Goal: Complete application form

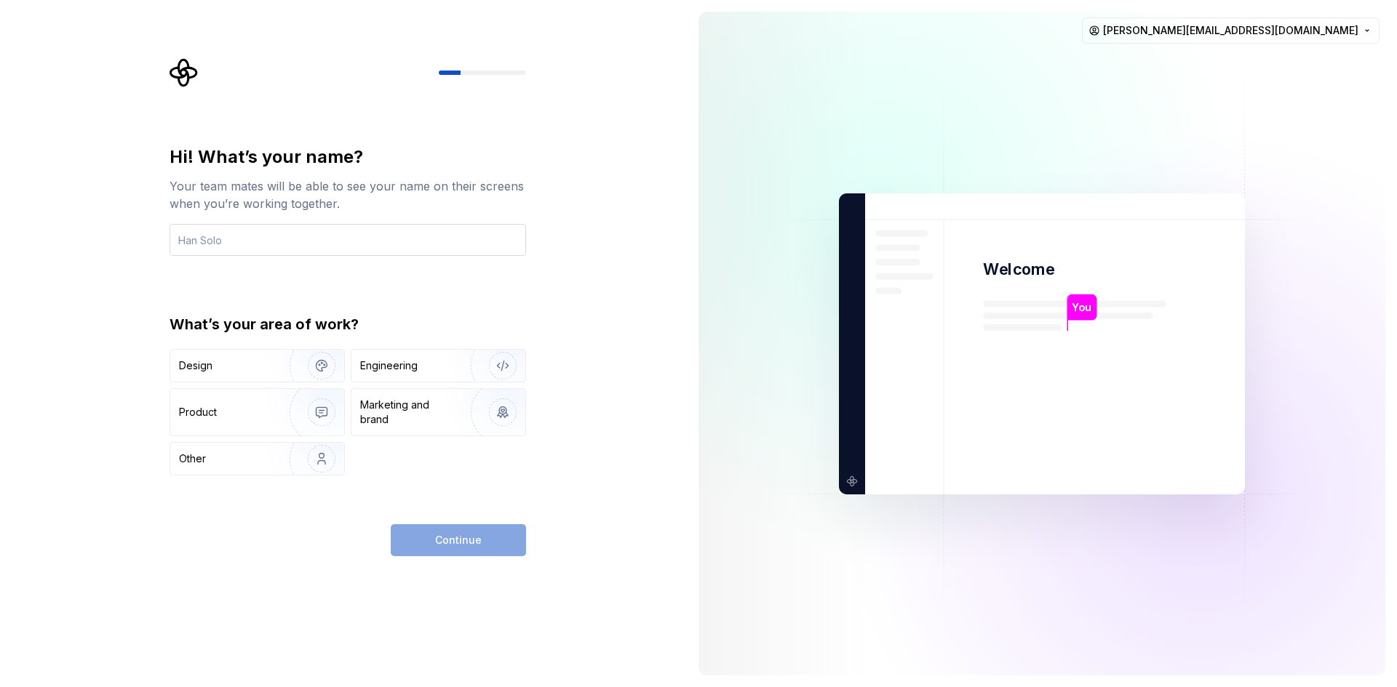
click at [368, 255] on input "text" at bounding box center [347, 240] width 356 height 32
click at [281, 379] on img "button" at bounding box center [312, 365] width 93 height 97
click at [368, 235] on input "text" at bounding box center [347, 240] width 356 height 32
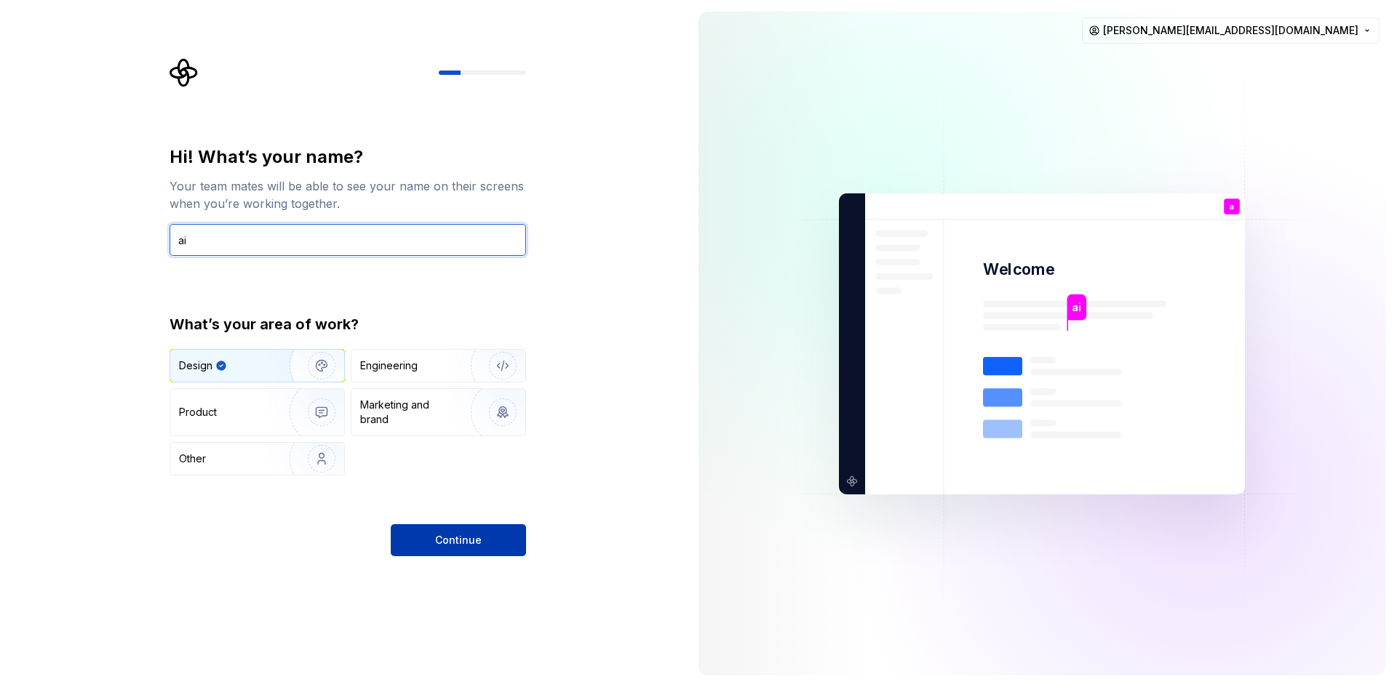
type input "ai"
click at [474, 550] on button "Continue" at bounding box center [458, 541] width 135 height 32
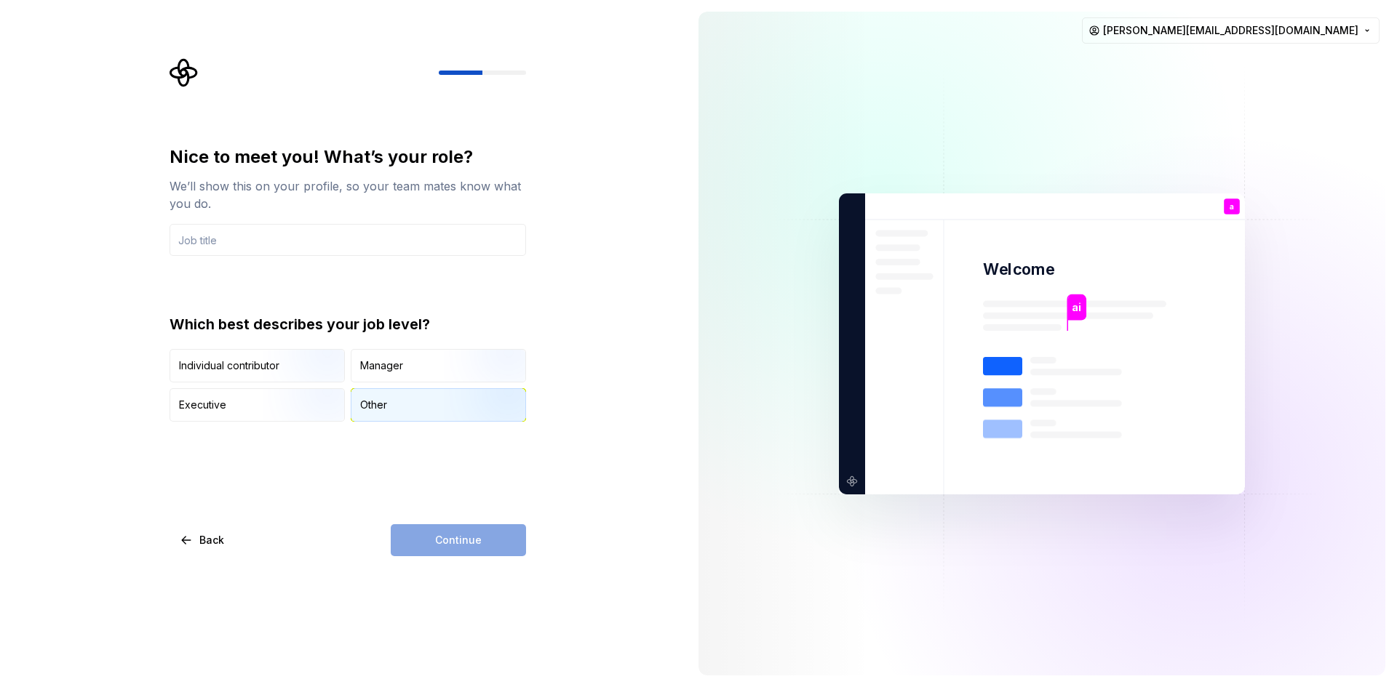
click at [443, 418] on div "Other" at bounding box center [438, 405] width 174 height 32
click at [438, 538] on div "Continue" at bounding box center [458, 541] width 135 height 32
click at [438, 540] on div "Continue" at bounding box center [458, 541] width 135 height 32
click at [400, 239] on input "text" at bounding box center [347, 240] width 356 height 32
click at [232, 364] on div "Individual contributor" at bounding box center [229, 366] width 100 height 15
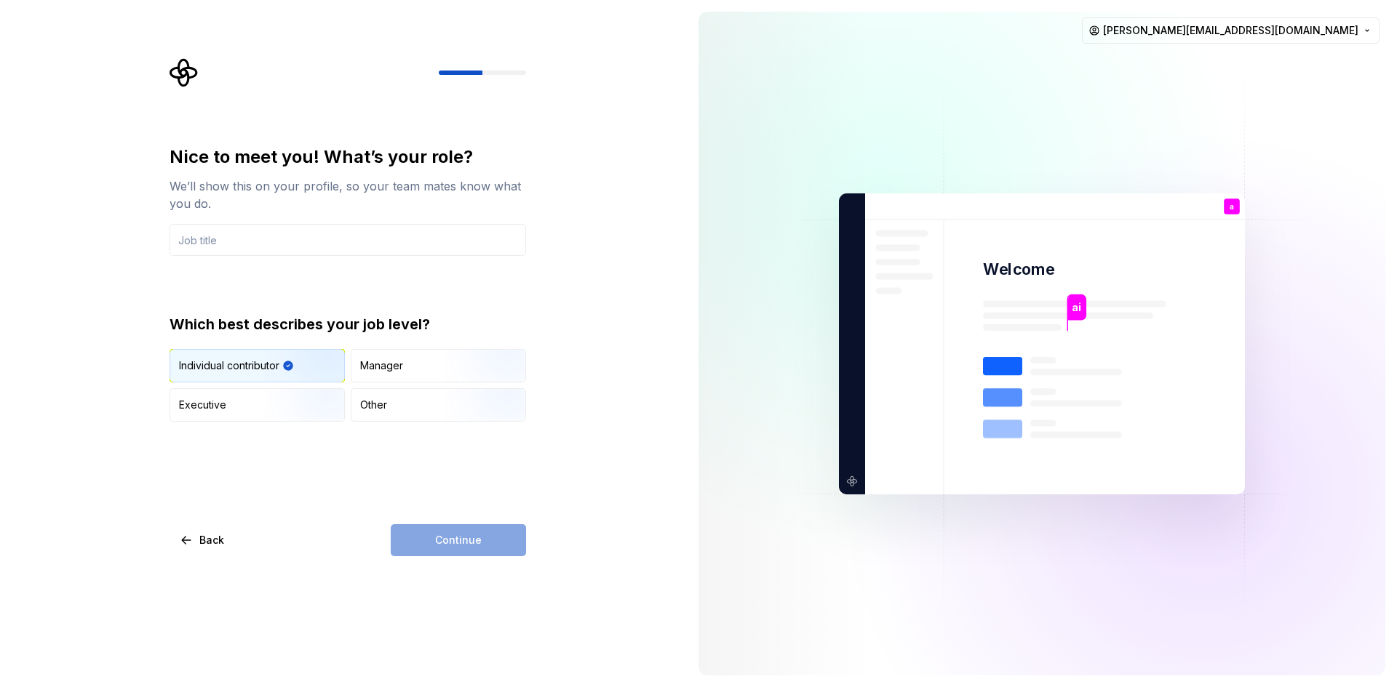
drag, startPoint x: 456, startPoint y: 366, endPoint x: 455, endPoint y: 333, distance: 32.7
click at [455, 367] on img "button" at bounding box center [490, 383] width 93 height 97
click at [450, 241] on input "text" at bounding box center [347, 240] width 356 height 32
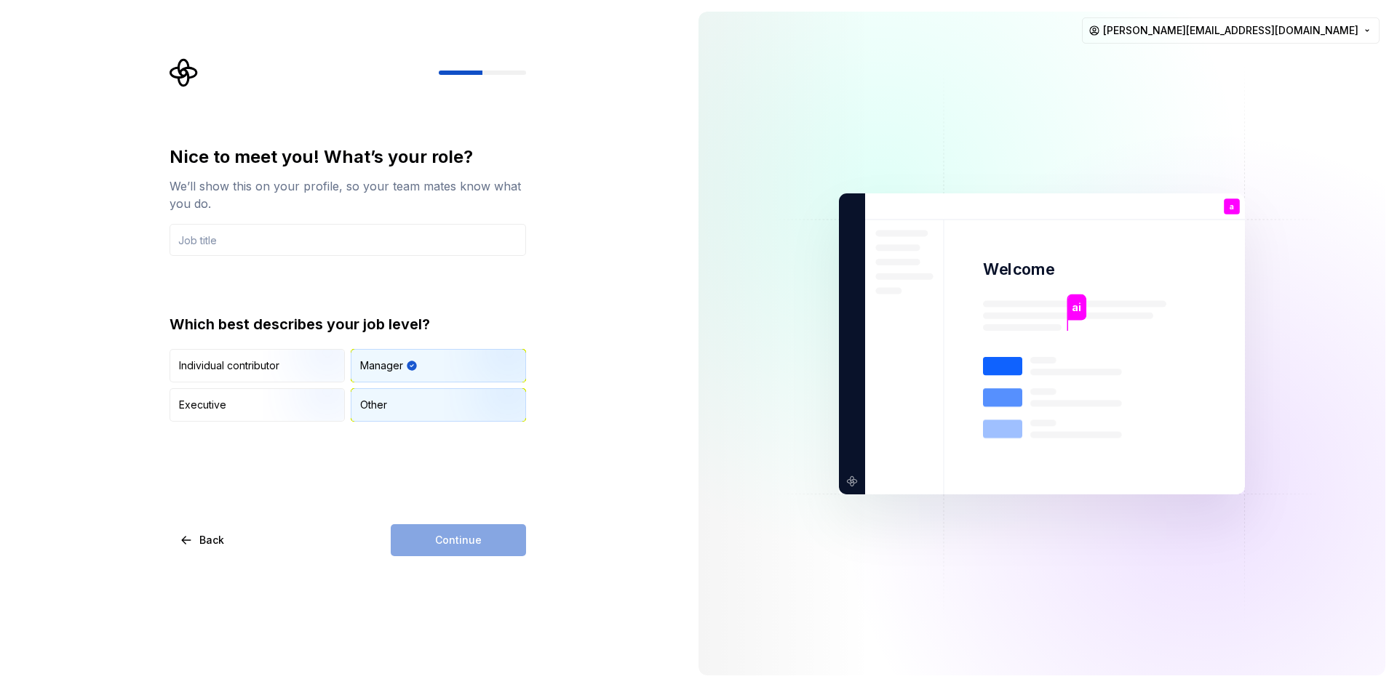
click at [445, 408] on div "Other" at bounding box center [438, 405] width 174 height 32
click at [458, 245] on input "text" at bounding box center [347, 240] width 356 height 32
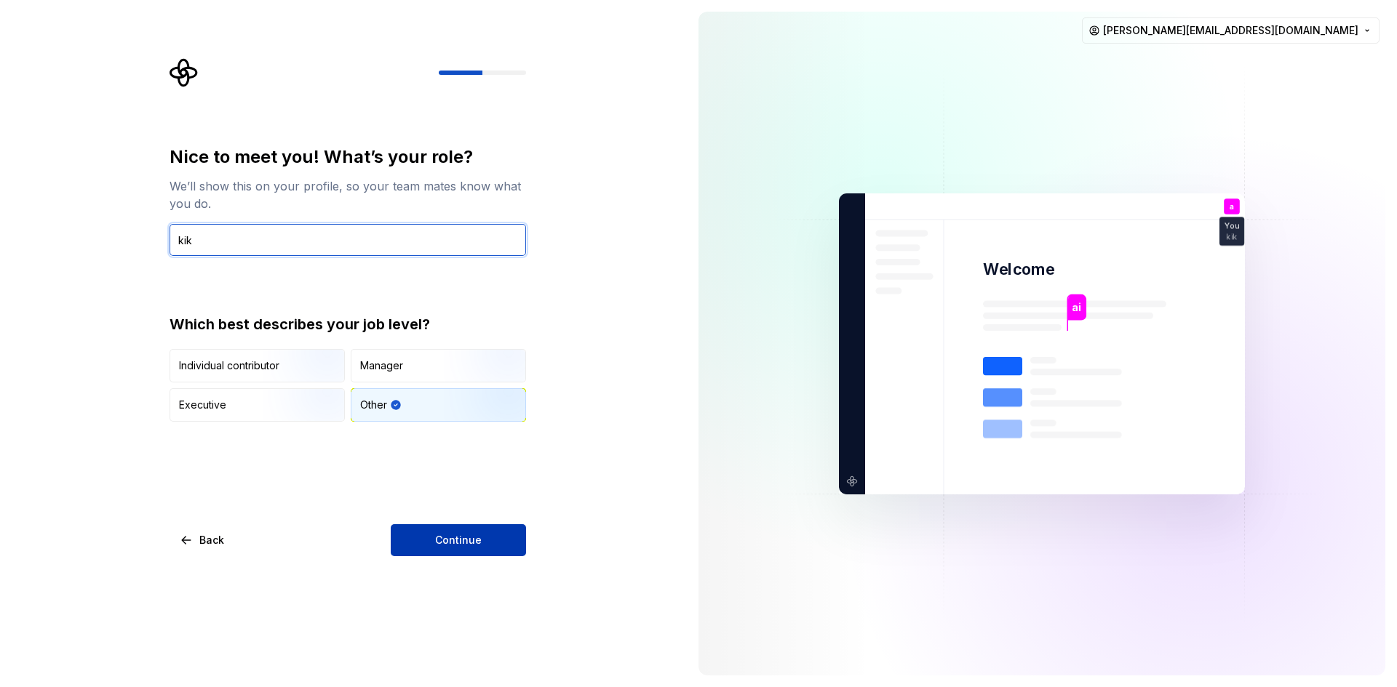
type input "kik"
click at [442, 530] on button "Continue" at bounding box center [458, 541] width 135 height 32
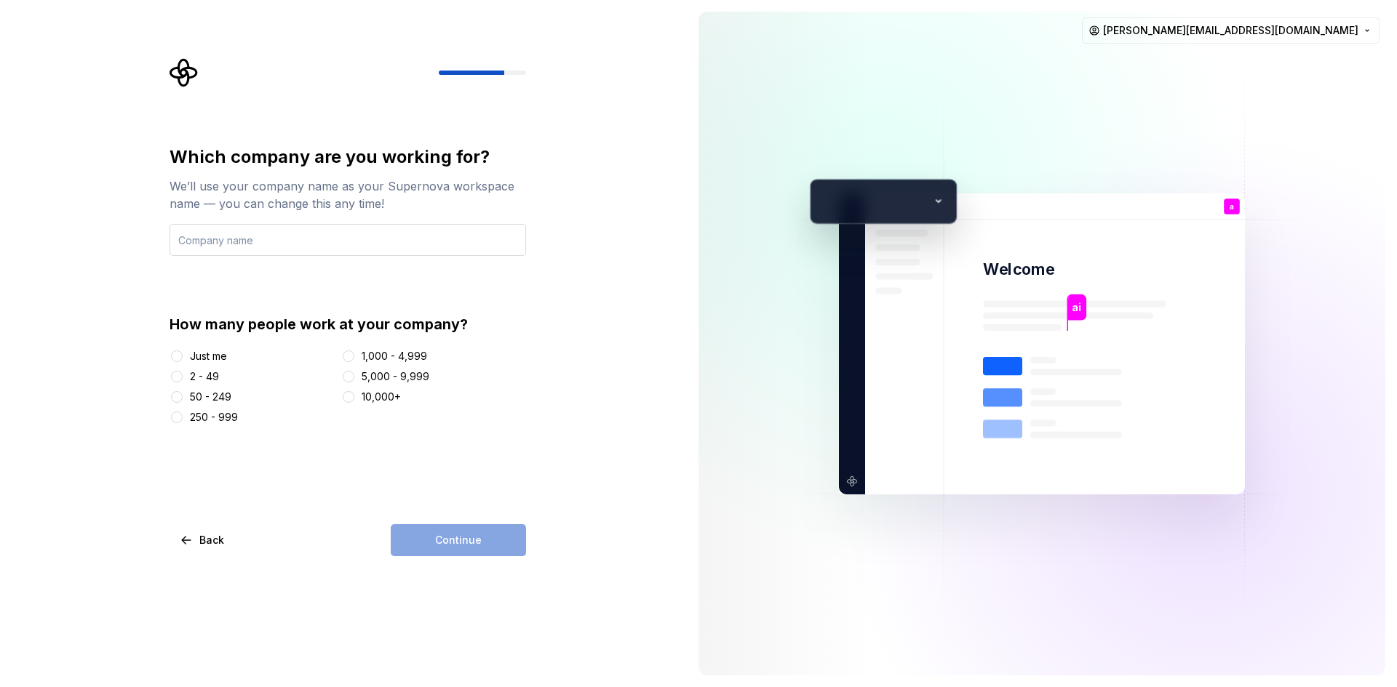
click at [355, 231] on input "text" at bounding box center [347, 240] width 356 height 32
type input "kik"
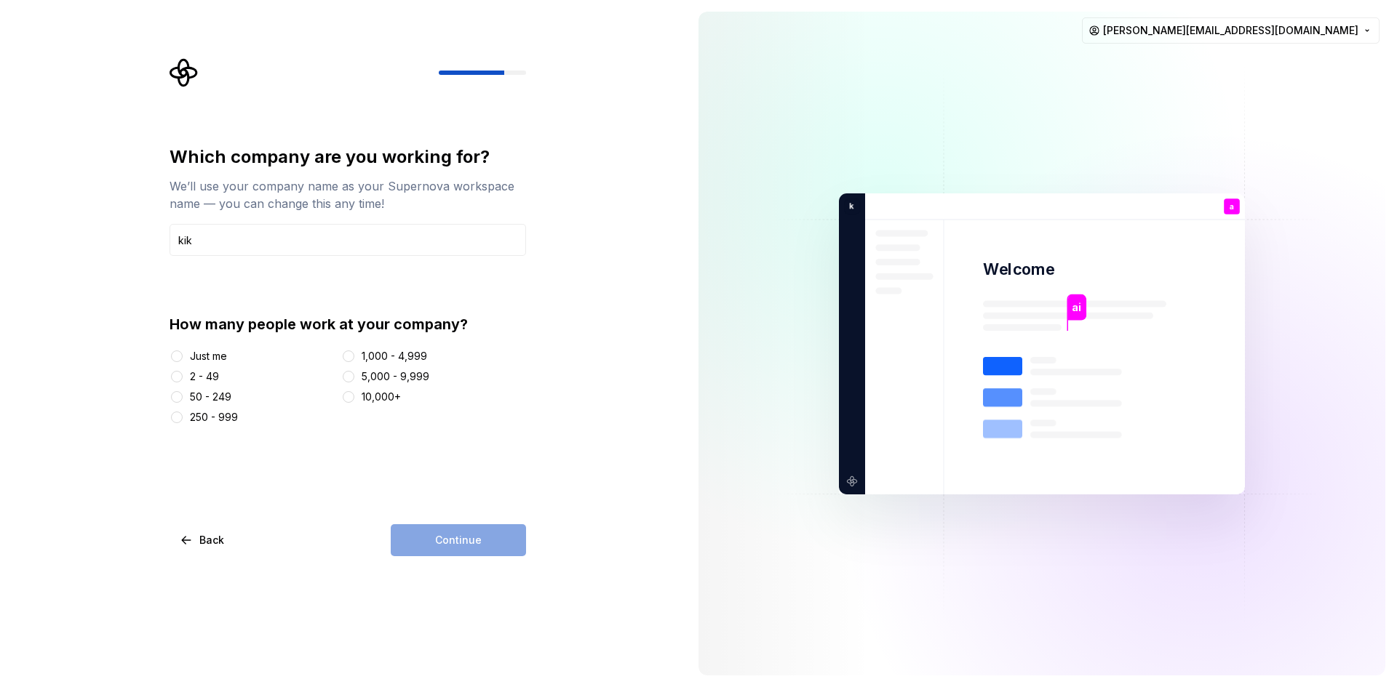
click at [236, 351] on div "Just me" at bounding box center [252, 356] width 166 height 15
click at [208, 359] on div "Just me" at bounding box center [208, 356] width 37 height 15
click at [183, 359] on button "Just me" at bounding box center [177, 357] width 12 height 12
click at [426, 534] on button "Continue" at bounding box center [458, 541] width 135 height 32
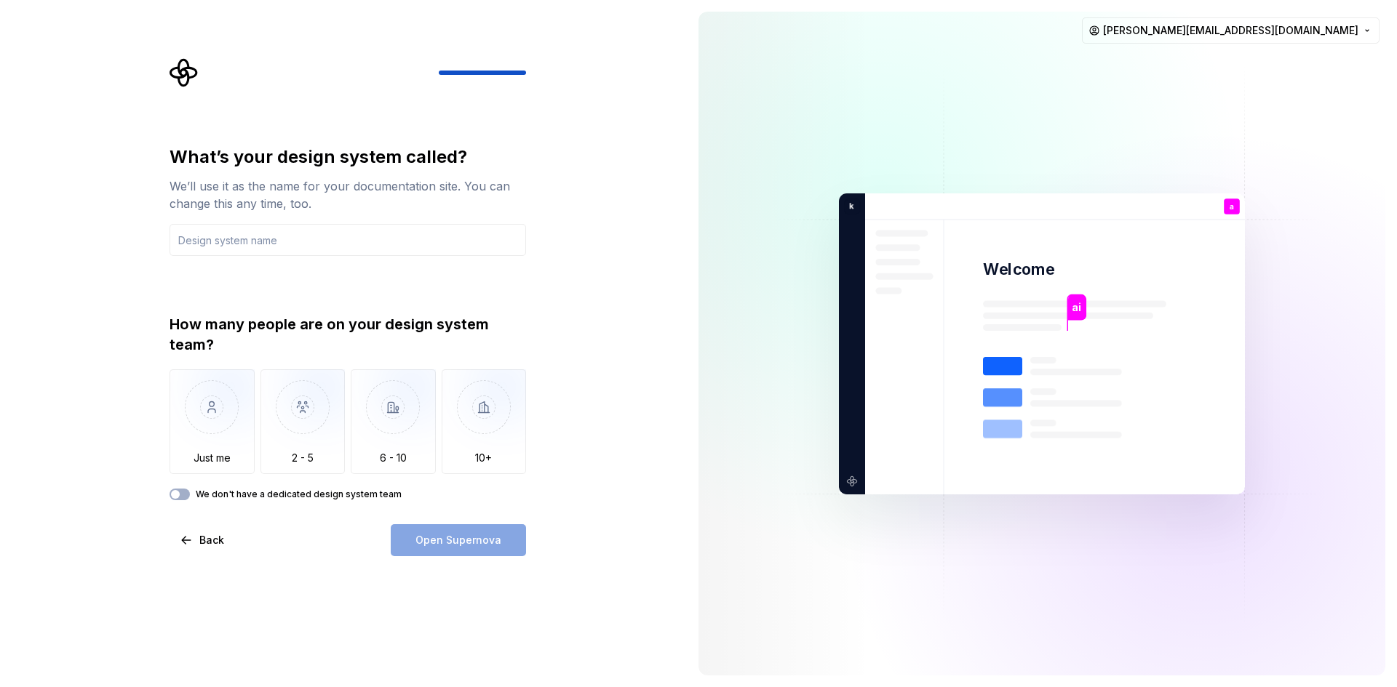
click at [236, 476] on div "How many people are on your design system team? Just me 2 - 5 6 - 10 10+ We don…" at bounding box center [347, 407] width 356 height 186
click at [224, 456] on img "button" at bounding box center [211, 418] width 85 height 97
click at [271, 234] on input "text" at bounding box center [347, 240] width 356 height 32
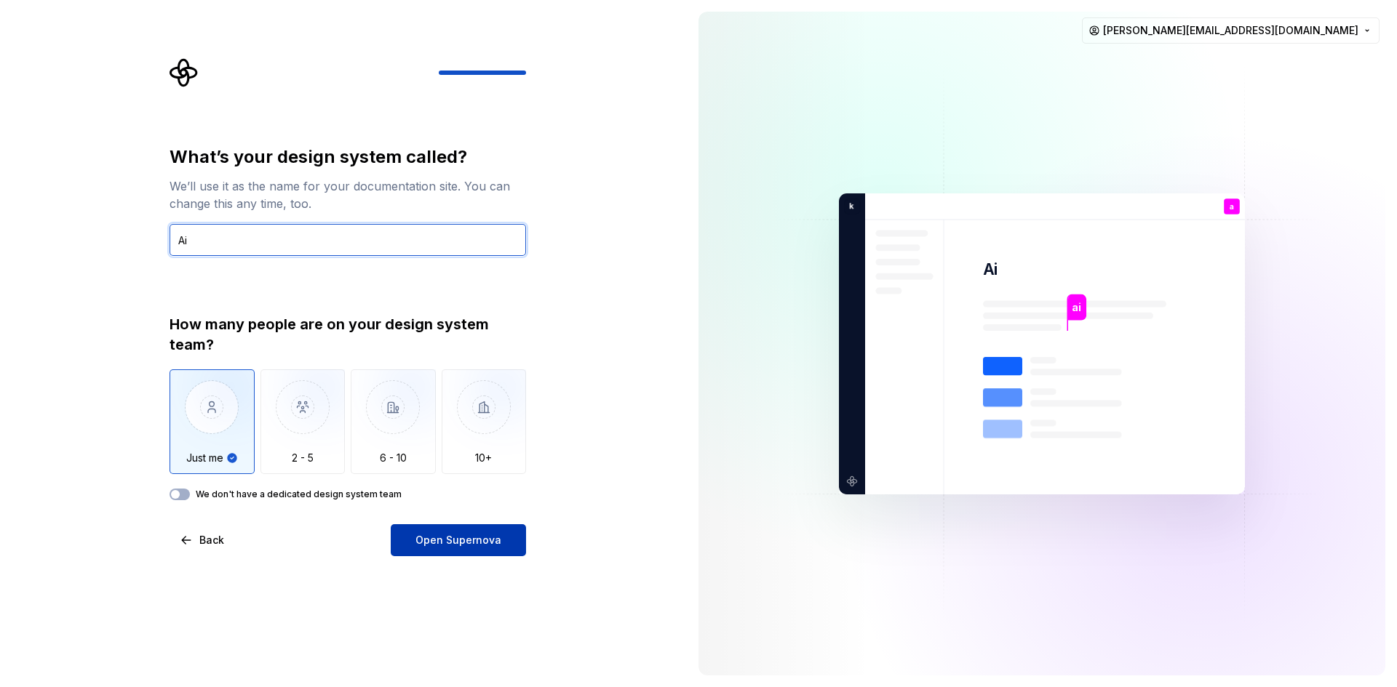
type input "Ai"
click at [434, 533] on span "Open Supernova" at bounding box center [458, 540] width 86 height 15
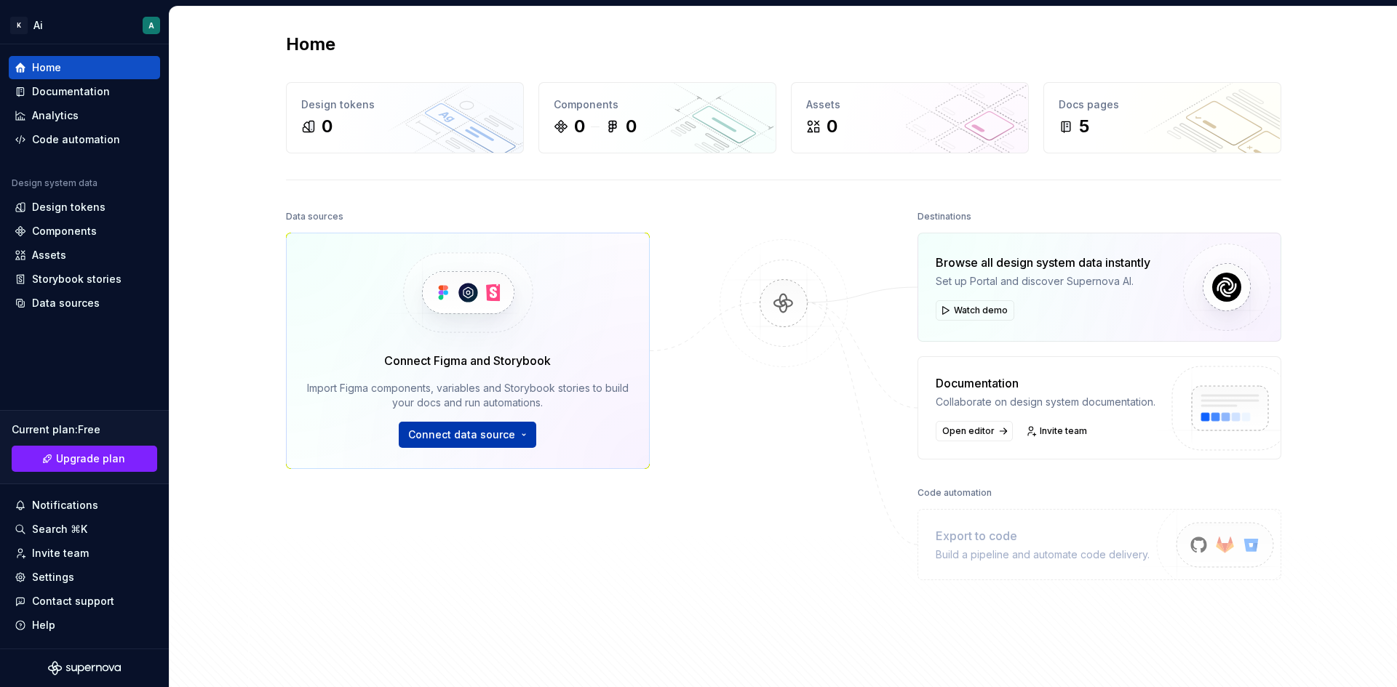
click at [450, 428] on span "Connect data source" at bounding box center [461, 435] width 107 height 15
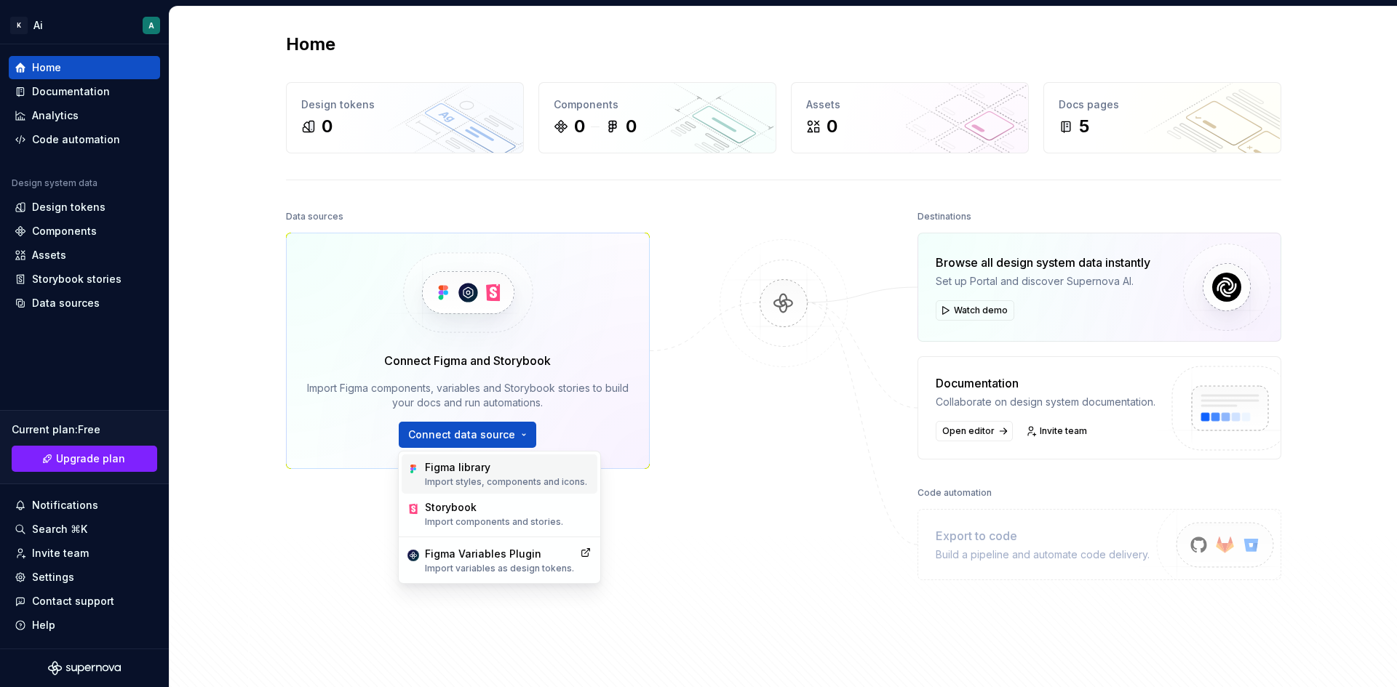
click at [573, 484] on p "Import styles, components and icons." at bounding box center [506, 482] width 162 height 12
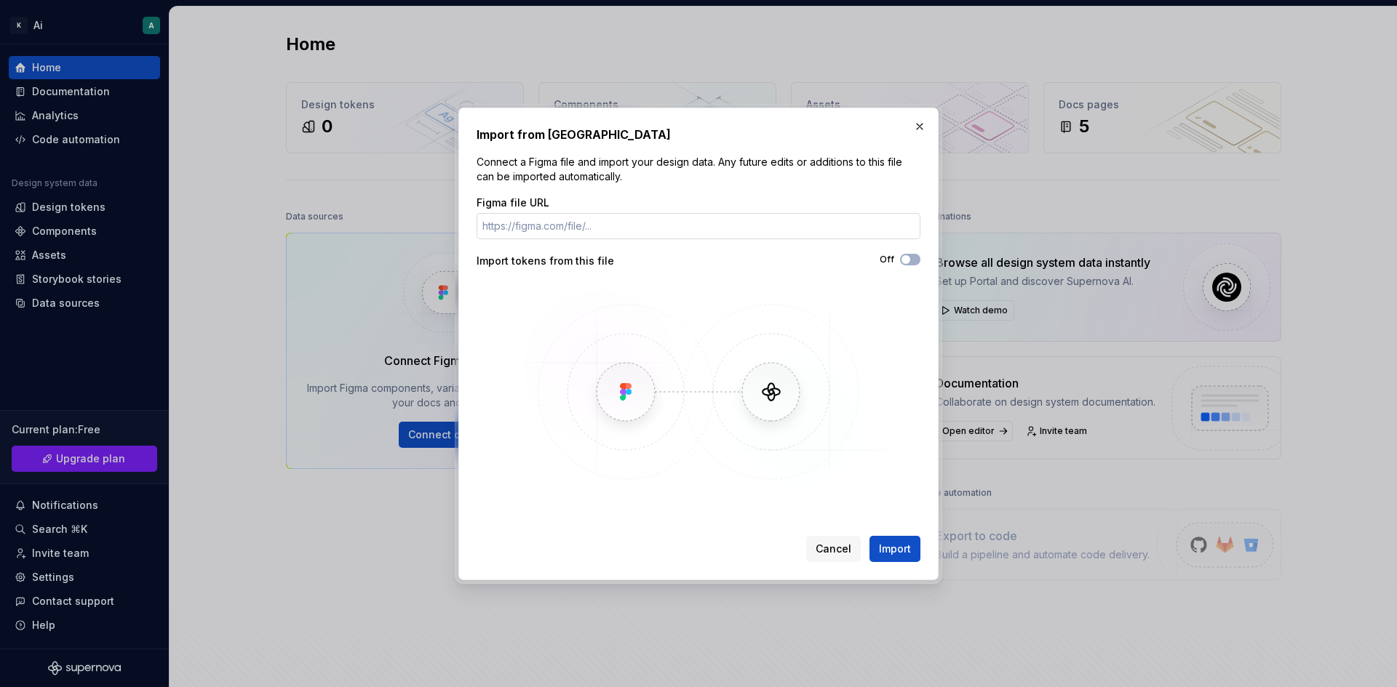
click at [683, 228] on input "Figma file URL" at bounding box center [698, 226] width 444 height 26
type input "[URL][DOMAIN_NAME]"
click at [912, 552] on button "Import" at bounding box center [894, 549] width 51 height 26
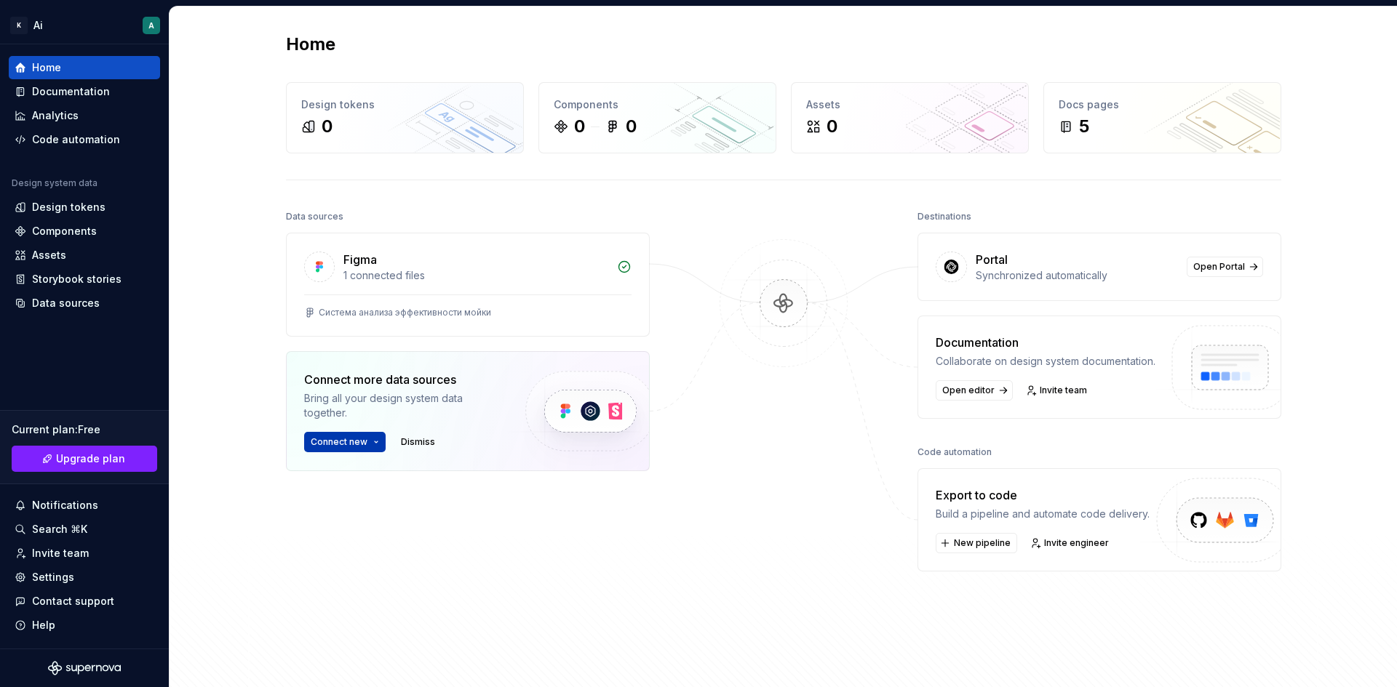
click at [338, 445] on span "Connect new" at bounding box center [339, 442] width 57 height 12
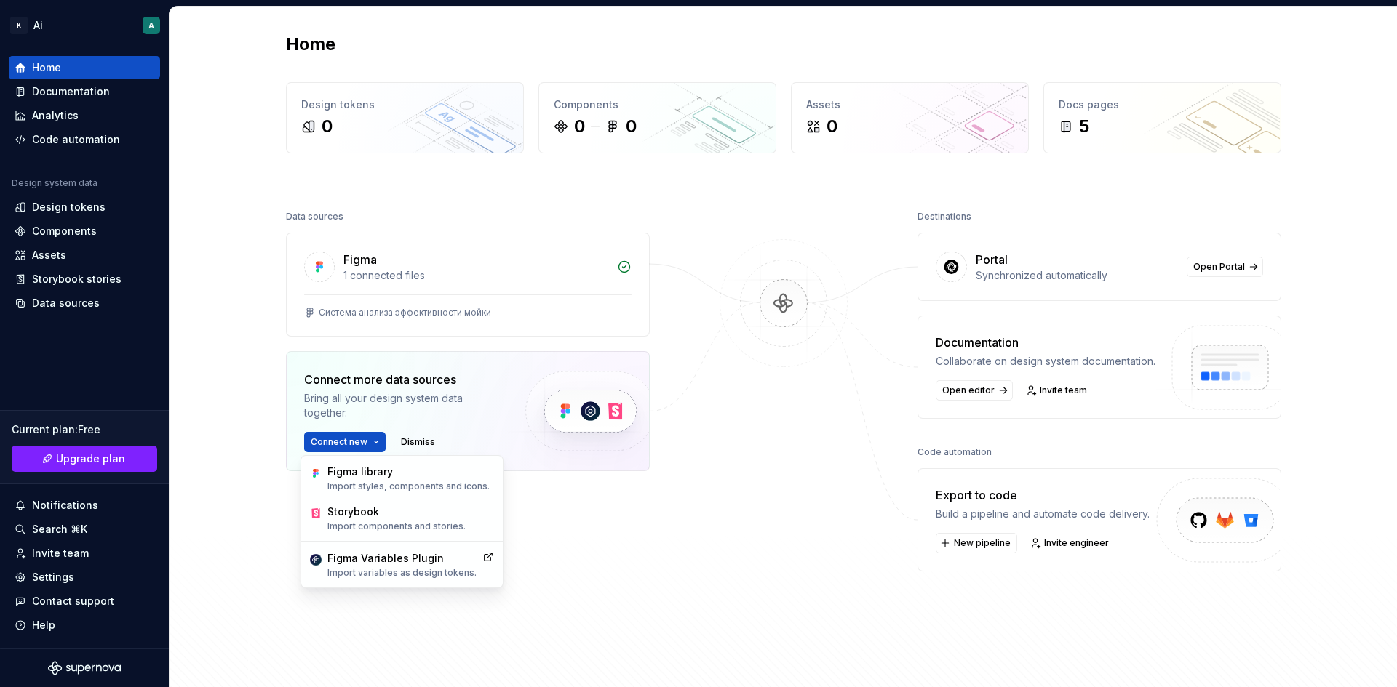
click at [466, 426] on div "Connect more data sources Bring all your design system data together. Connect n…" at bounding box center [402, 411] width 196 height 81
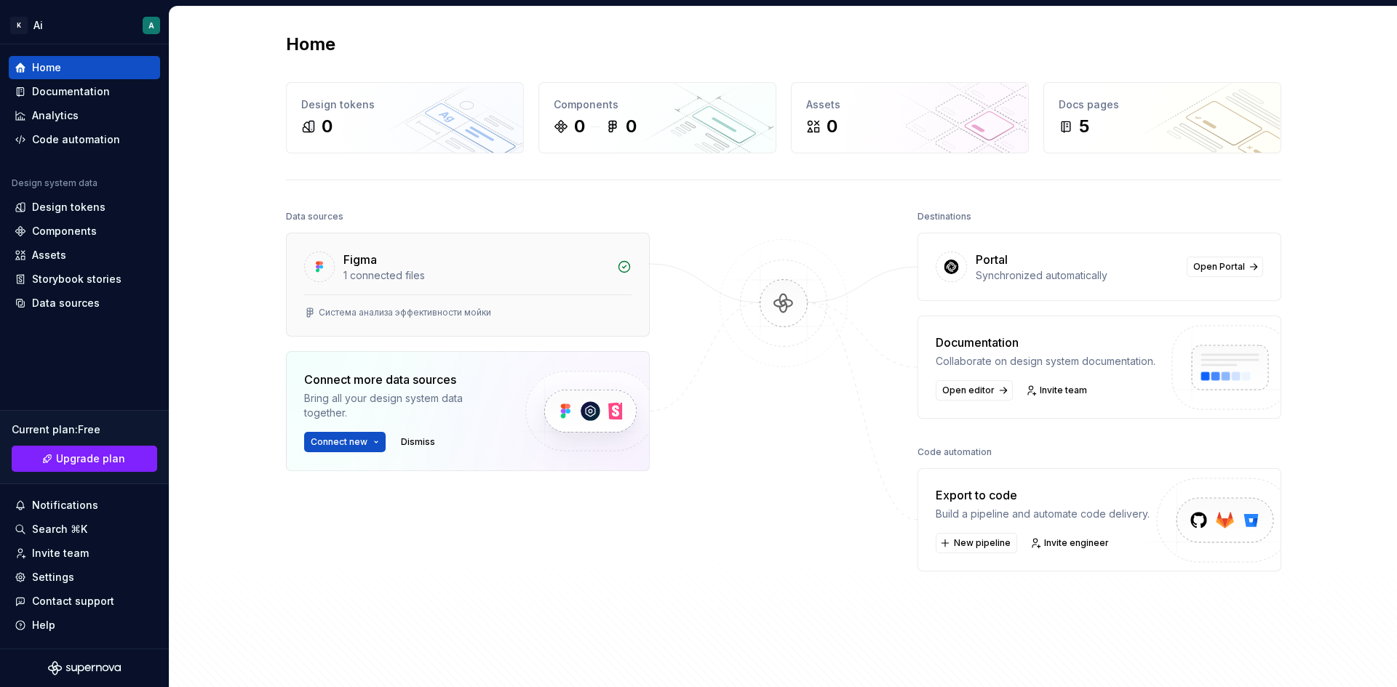
click at [415, 268] on div "1 connected files" at bounding box center [475, 275] width 265 height 15
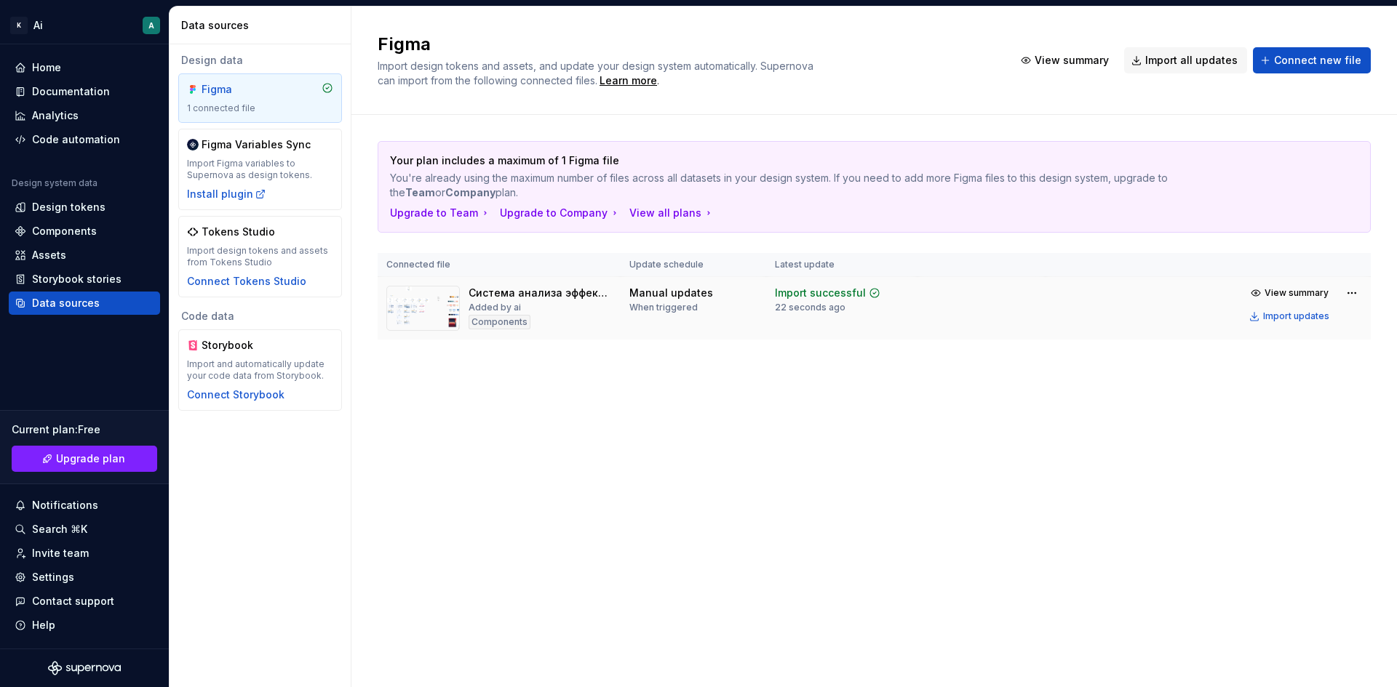
click at [439, 306] on img at bounding box center [422, 308] width 73 height 45
click at [766, 306] on td "Import successful 22 seconds ago" at bounding box center [841, 308] width 151 height 63
click at [767, 304] on td "Import successful 22 seconds ago" at bounding box center [841, 308] width 151 height 63
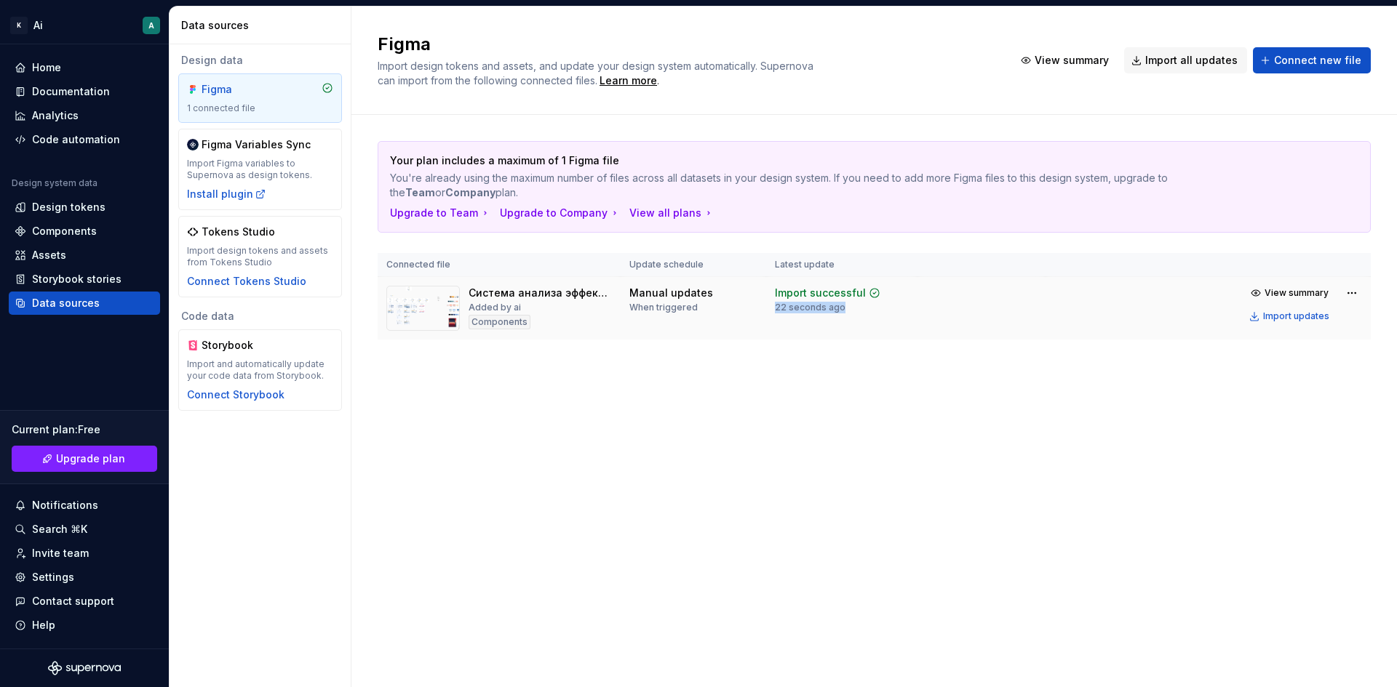
click at [444, 330] on img at bounding box center [422, 308] width 73 height 45
click at [1280, 290] on span "View summary" at bounding box center [1296, 293] width 64 height 12
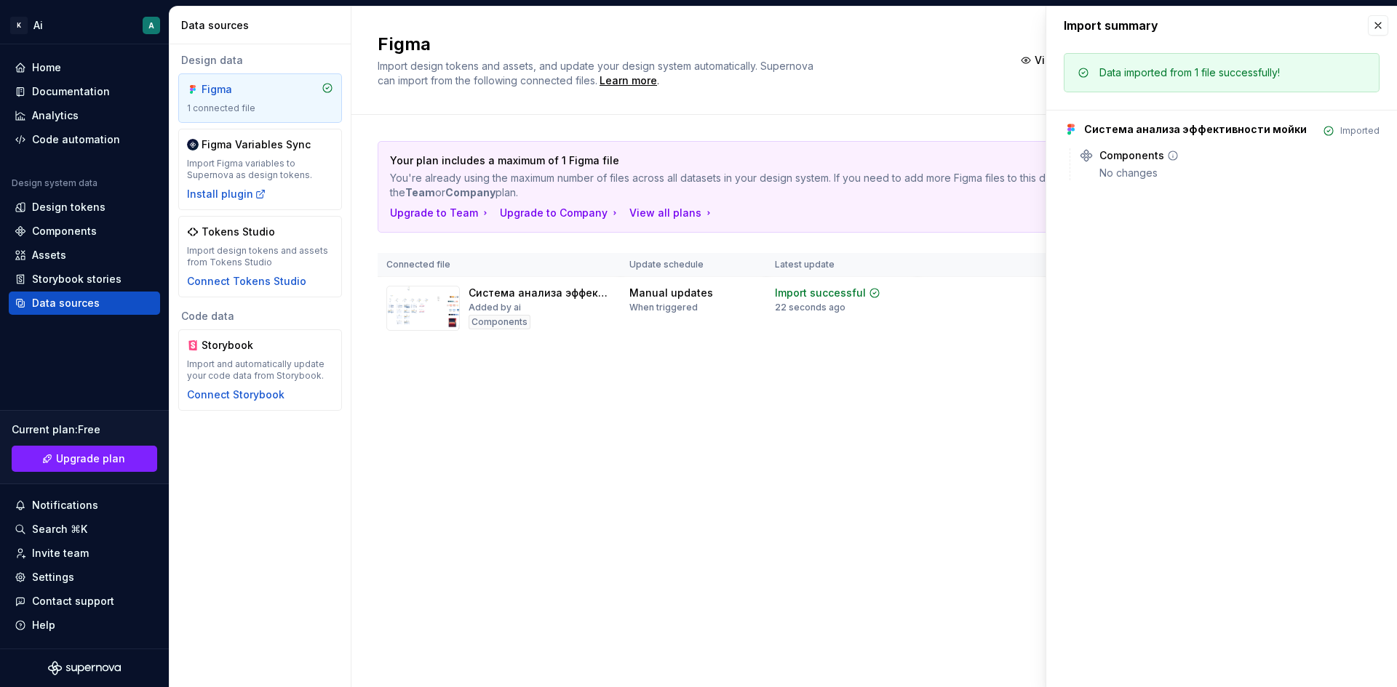
click at [1127, 167] on div "No changes" at bounding box center [1239, 173] width 280 height 15
click at [1093, 159] on icon at bounding box center [1086, 155] width 15 height 15
